Goal: Check status: Check status

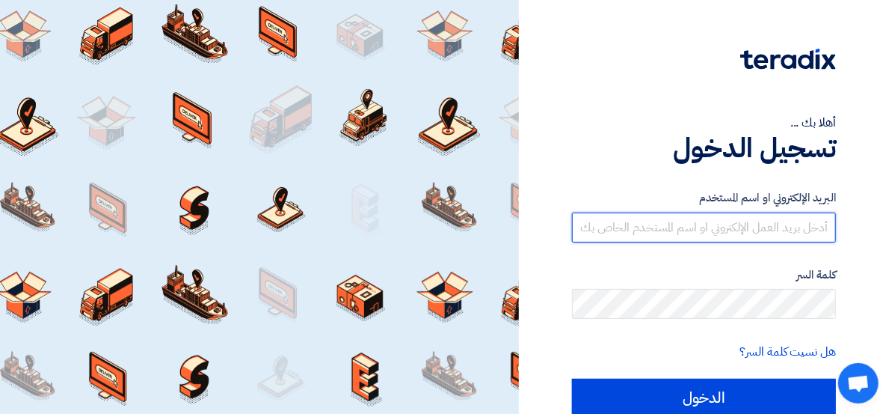
click at [733, 230] on input "text" at bounding box center [704, 227] width 264 height 30
paste input "[EMAIL_ADDRESS][DOMAIN_NAME]"
type input "[EMAIL_ADDRESS][DOMAIN_NAME]"
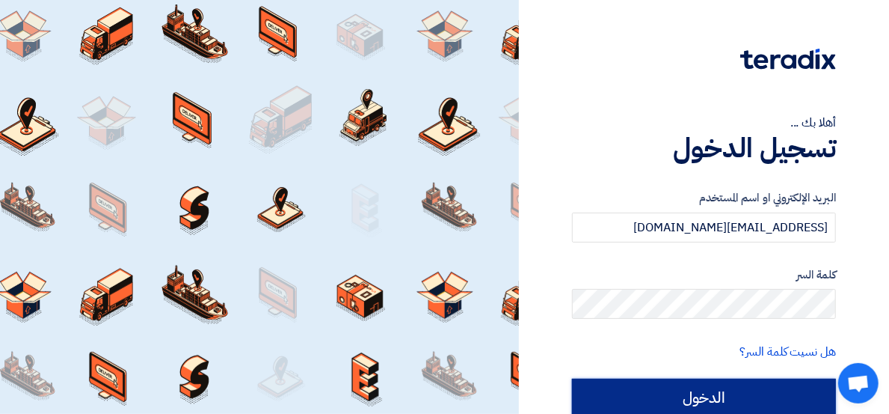
click at [773, 404] on input "الدخول" at bounding box center [704, 396] width 264 height 37
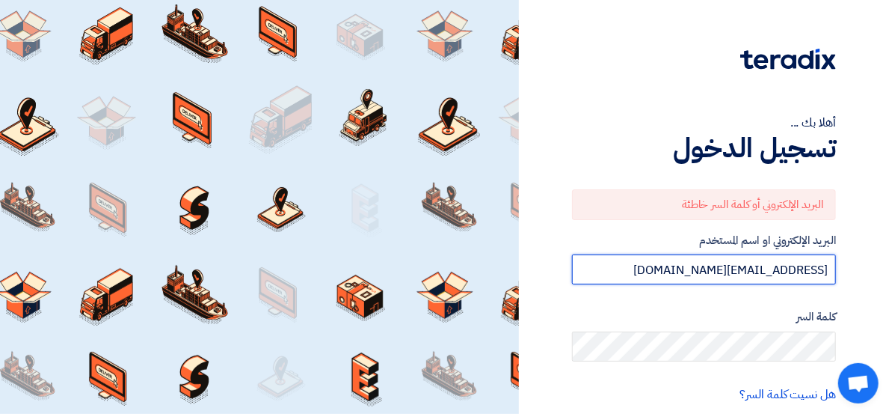
click at [676, 264] on input "[EMAIL_ADDRESS][DOMAIN_NAME]" at bounding box center [704, 269] width 264 height 30
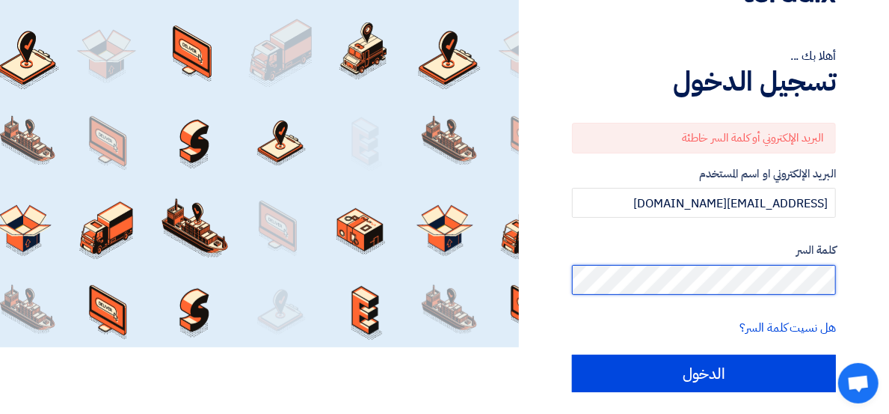
scroll to position [107, 0]
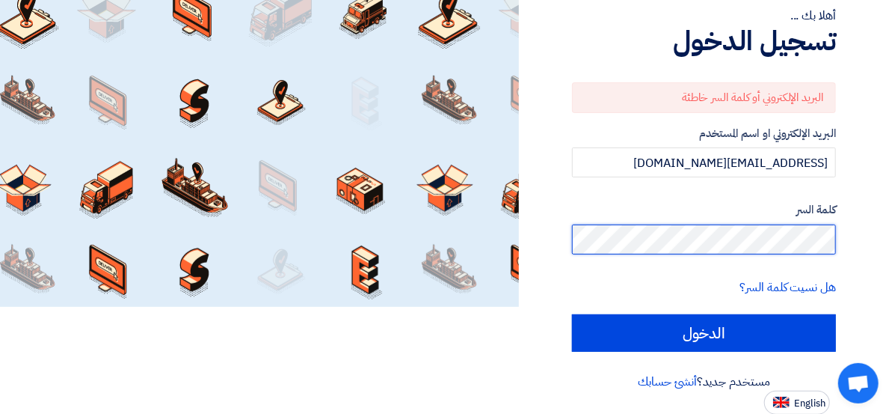
click at [572, 314] on input "الدخول" at bounding box center [704, 332] width 264 height 37
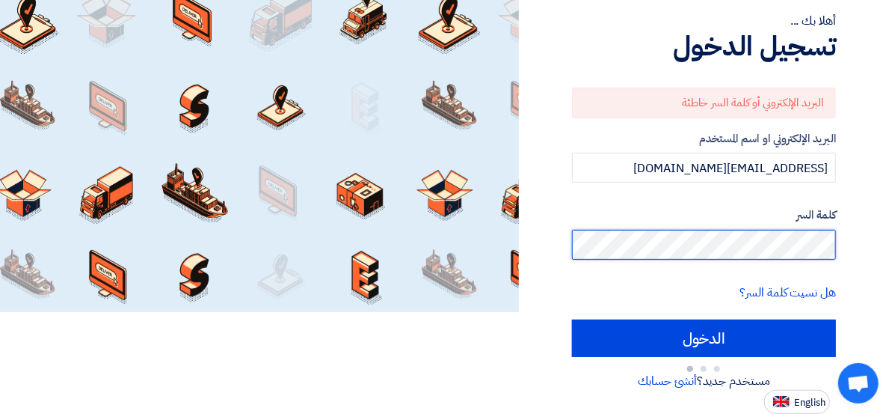
scroll to position [100, 0]
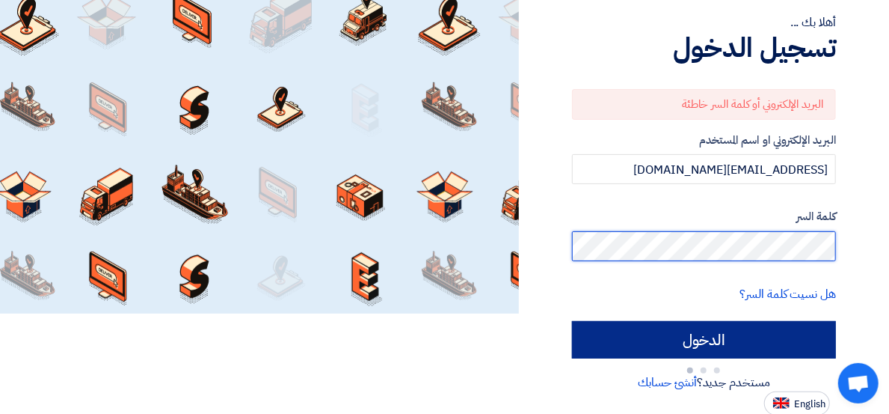
type input "Sign in"
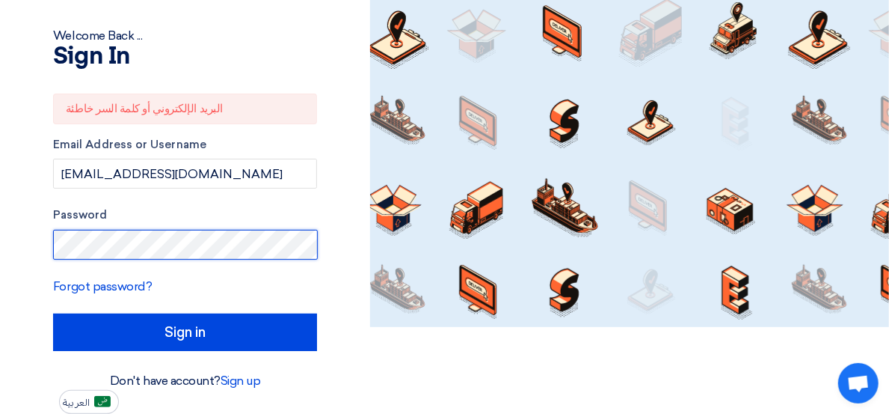
scroll to position [86, 0]
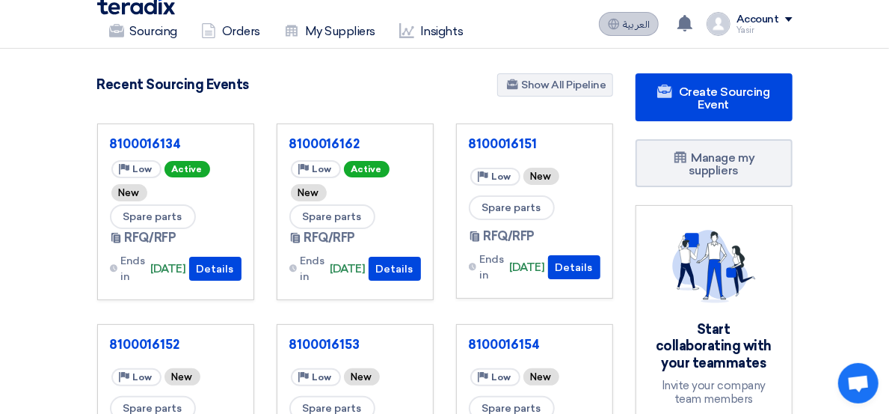
click at [650, 21] on span "العربية" at bounding box center [636, 24] width 27 height 10
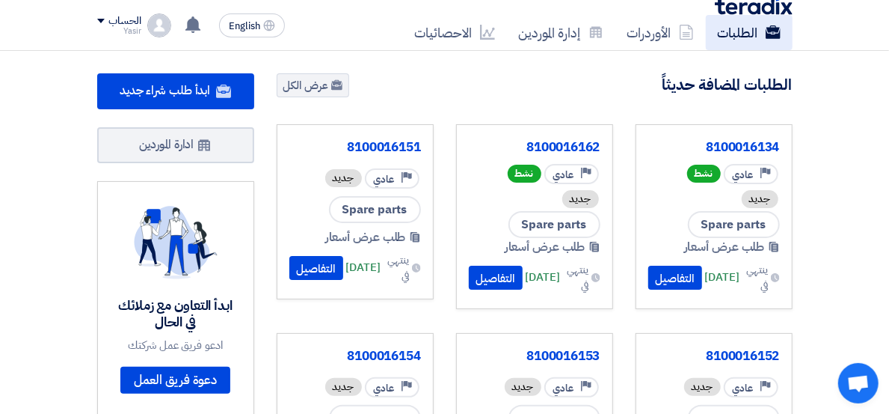
click at [721, 26] on link "الطلبات" at bounding box center [749, 32] width 87 height 35
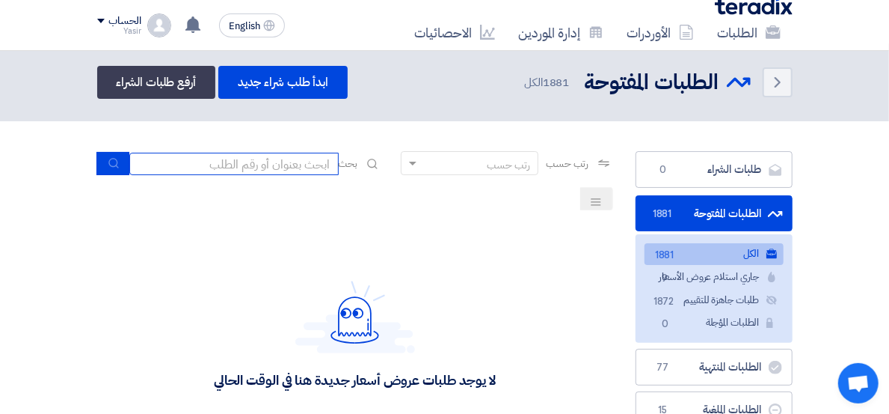
click at [276, 165] on input at bounding box center [233, 164] width 209 height 22
paste input "8100016155"
type input "8100016155"
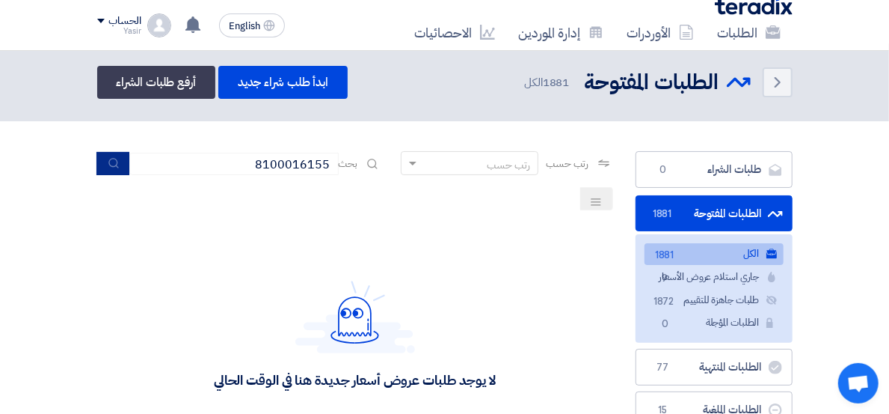
click at [118, 161] on use "submit" at bounding box center [113, 163] width 10 height 10
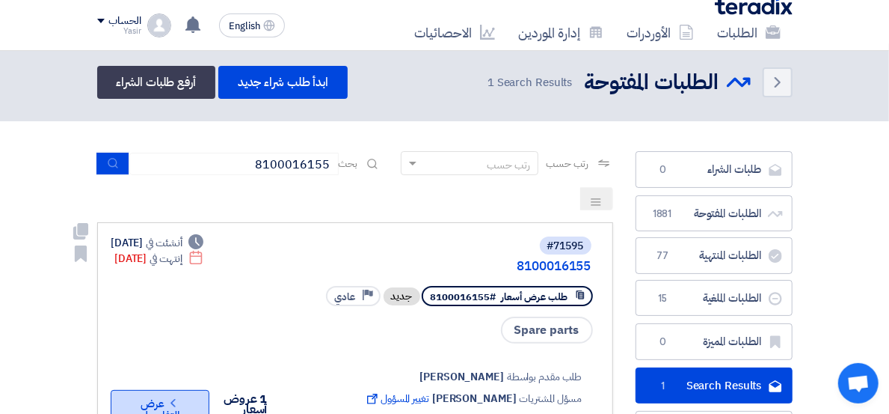
click at [166, 396] on icon "Check details" at bounding box center [173, 403] width 14 height 14
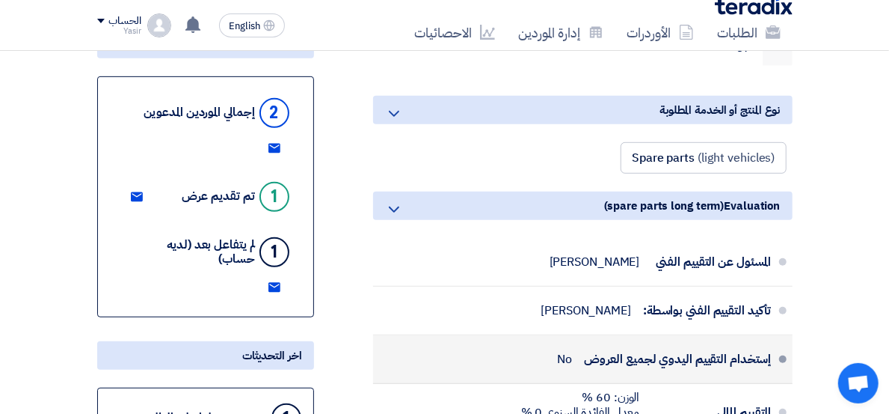
scroll to position [415, 0]
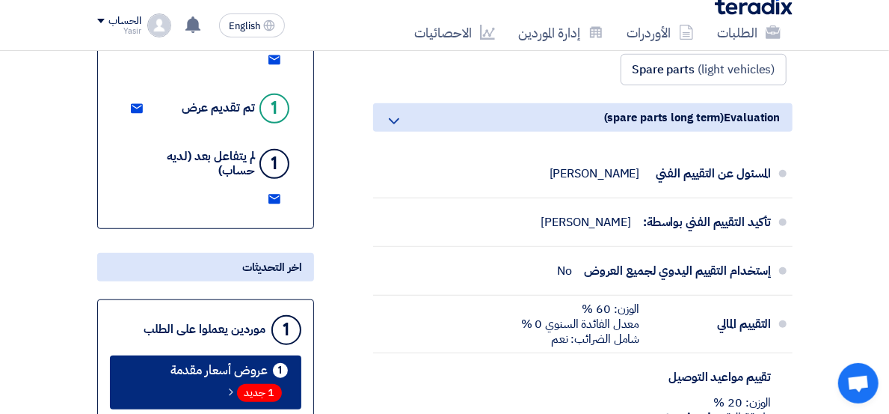
click at [237, 384] on span "1 جديد" at bounding box center [259, 393] width 45 height 18
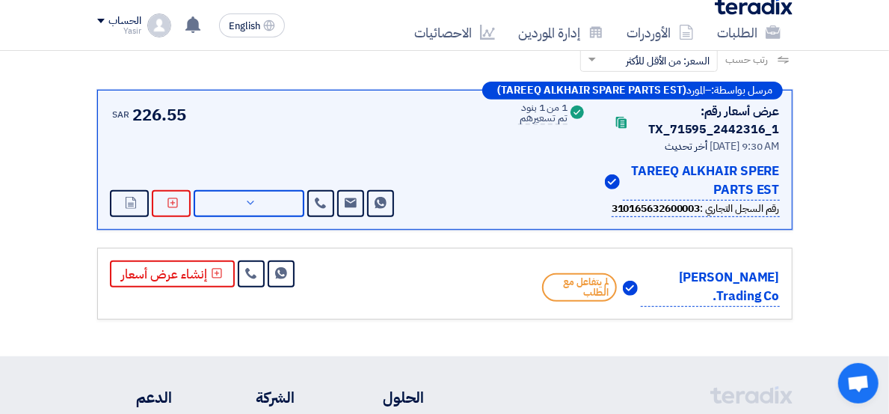
scroll to position [249, 0]
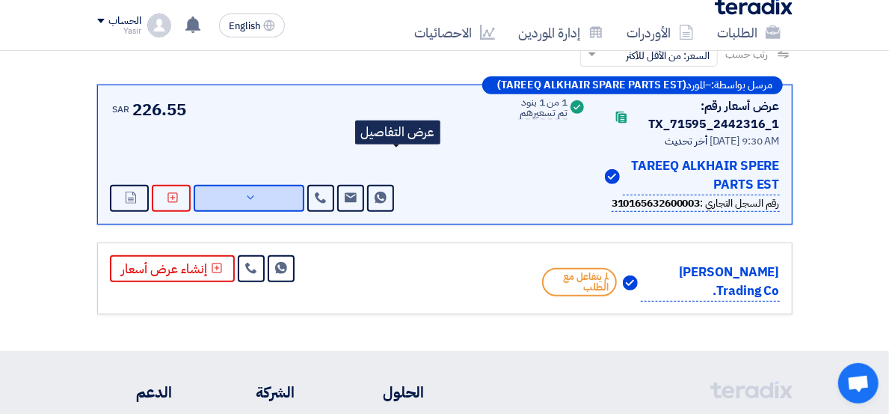
click at [0, 0] on span "عرض التفاصيل" at bounding box center [0, 0] width 0 height 0
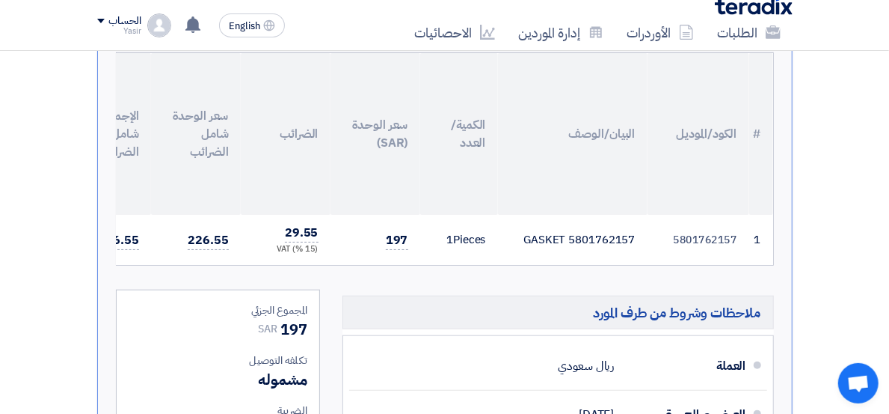
scroll to position [581, 0]
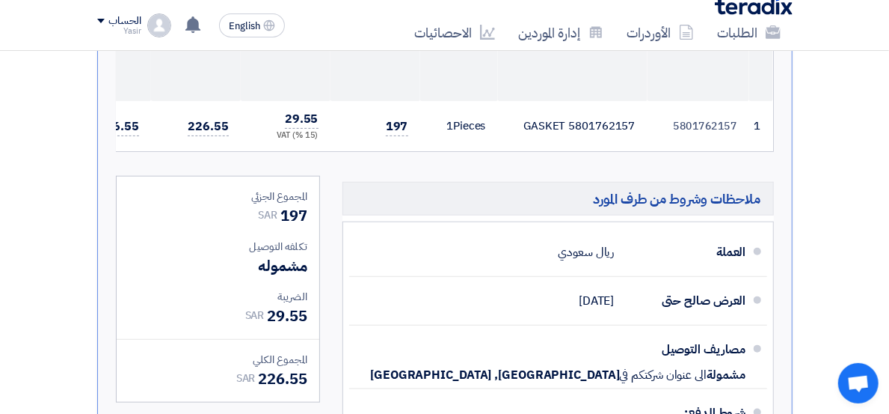
scroll to position [664, 0]
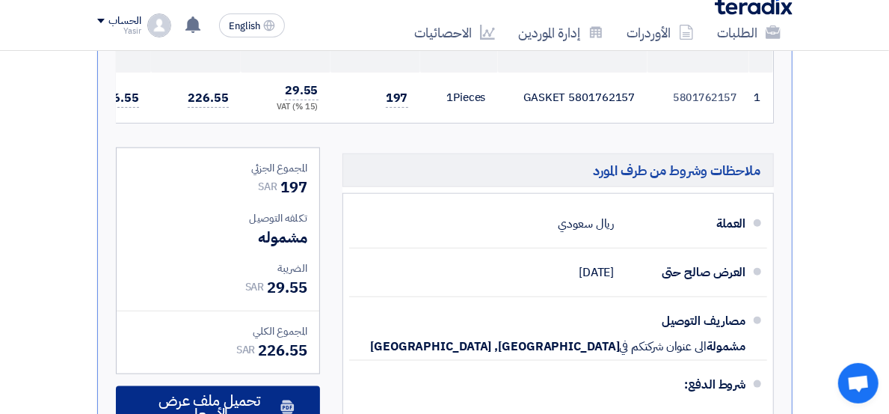
click at [216, 393] on span "تحميل ملف عرض الأسعار" at bounding box center [209, 406] width 136 height 27
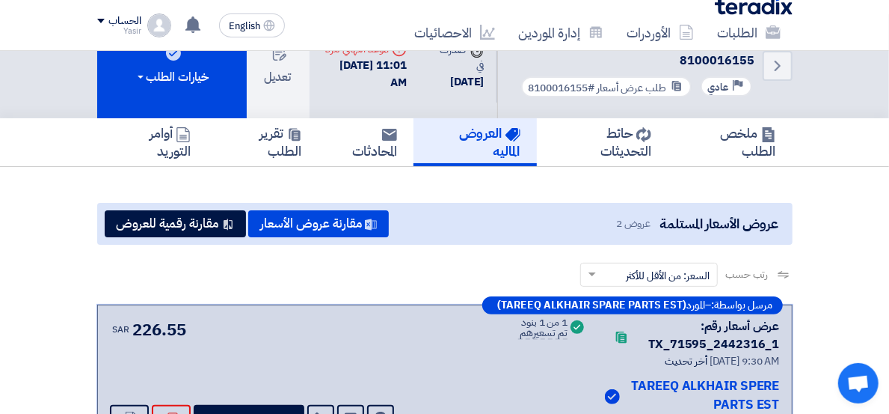
scroll to position [0, 0]
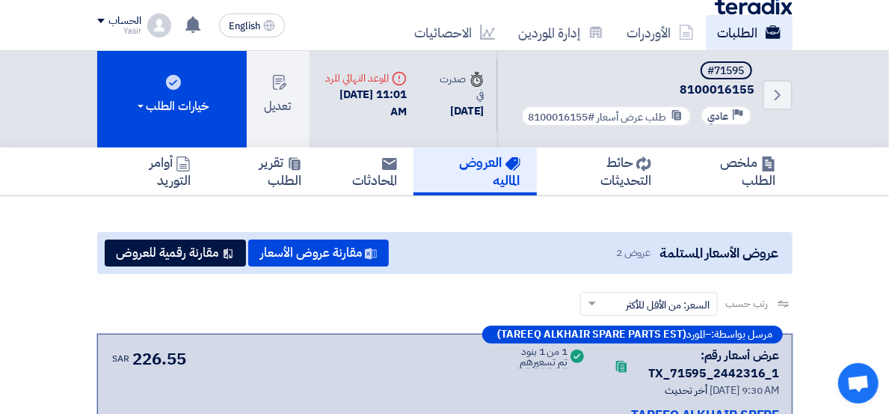
click at [721, 25] on link "الطلبات" at bounding box center [749, 32] width 87 height 35
